Goal: Navigation & Orientation: Find specific page/section

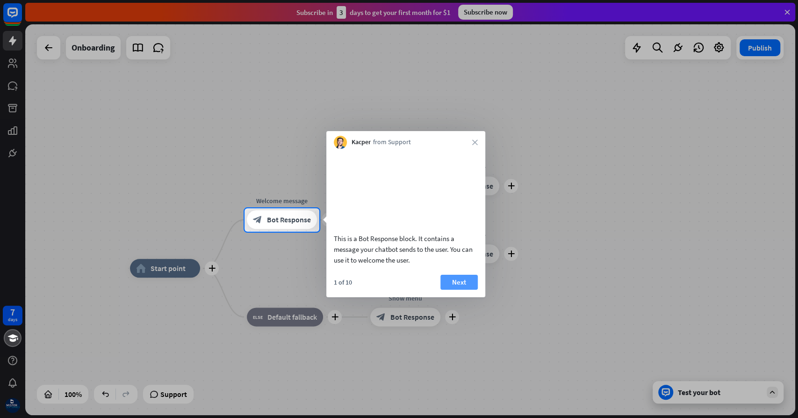
click at [456, 289] on button "Next" at bounding box center [459, 282] width 37 height 15
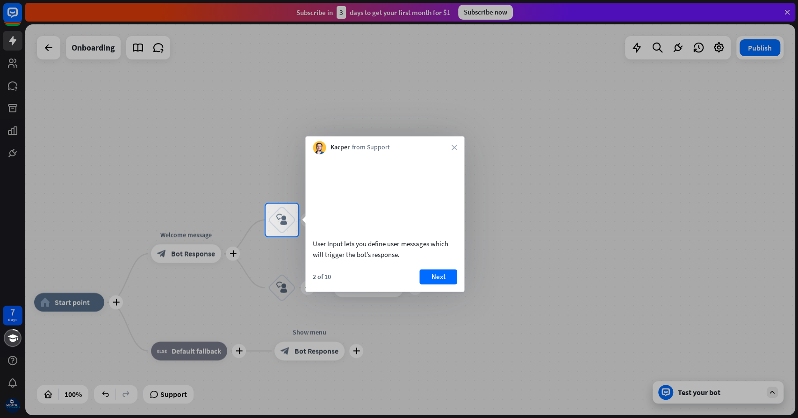
click at [456, 143] on div "Kacper from Support close" at bounding box center [384, 145] width 159 height 18
click at [456, 147] on icon "close" at bounding box center [454, 148] width 6 height 6
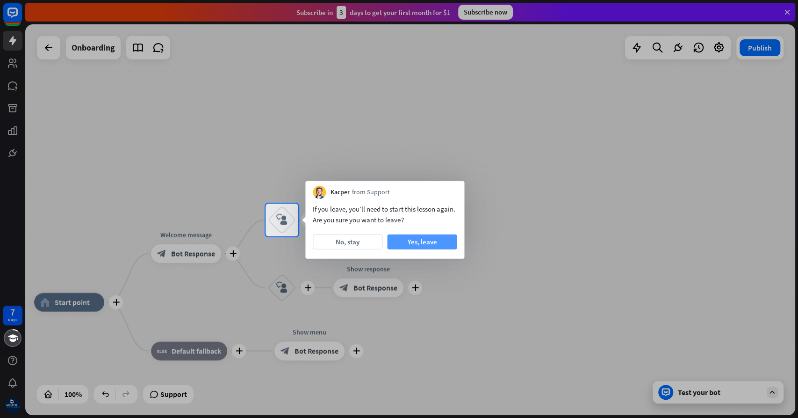
click at [419, 246] on button "Yes, leave" at bounding box center [422, 241] width 70 height 15
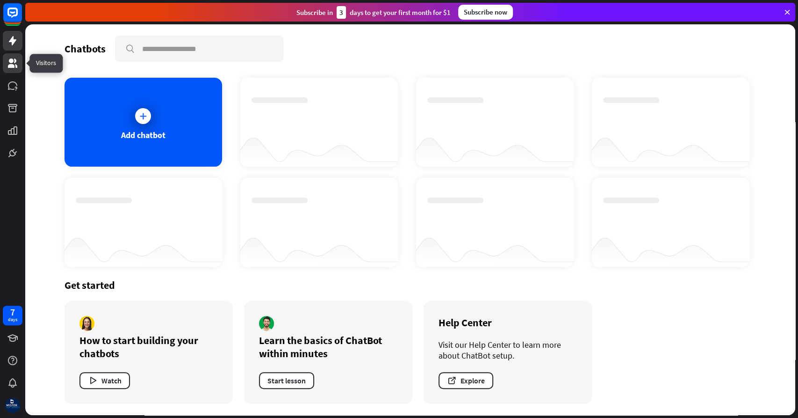
click at [14, 64] on icon at bounding box center [12, 63] width 11 height 11
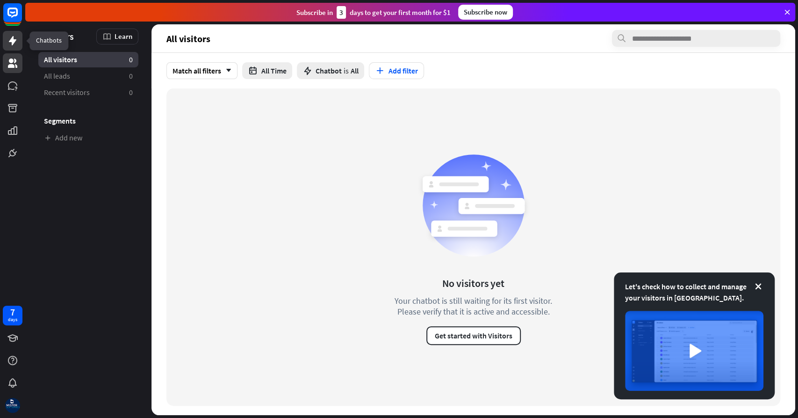
click at [18, 45] on icon at bounding box center [12, 40] width 11 height 11
